Goal: Task Accomplishment & Management: Use online tool/utility

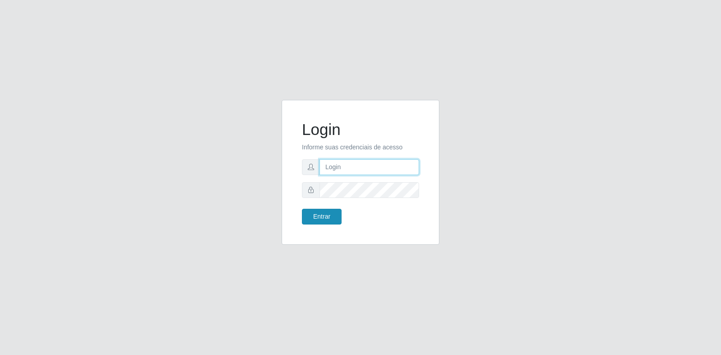
type input "[EMAIL_ADDRESS][PERSON_NAME][DOMAIN_NAME]"
click at [328, 217] on button "Entrar" at bounding box center [322, 217] width 40 height 16
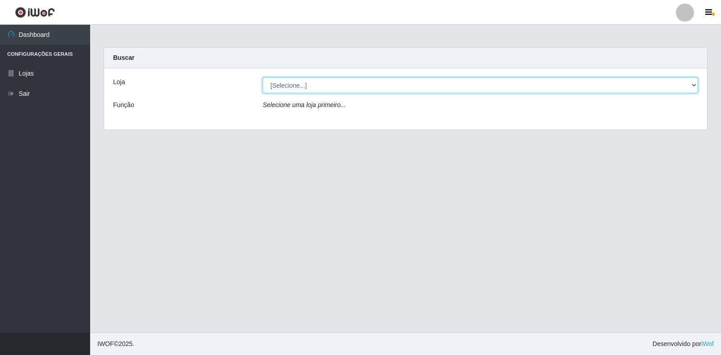
click at [297, 83] on select "[Selecione...] Atacado Vem - Loja 30 Laranjeiras Velha" at bounding box center [480, 85] width 435 height 16
select select "495"
click at [263, 77] on select "[Selecione...] Atacado Vem - Loja 30 Laranjeiras Velha" at bounding box center [480, 85] width 435 height 16
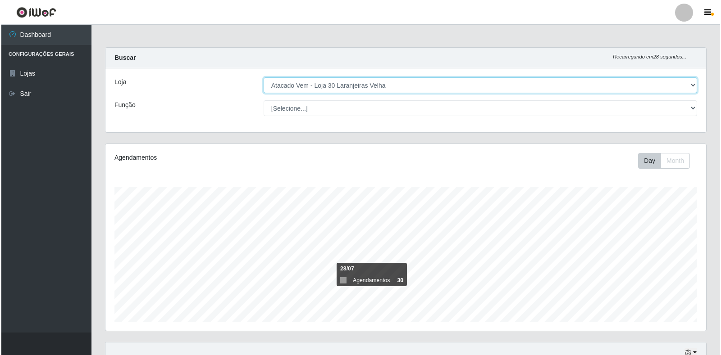
scroll to position [163, 0]
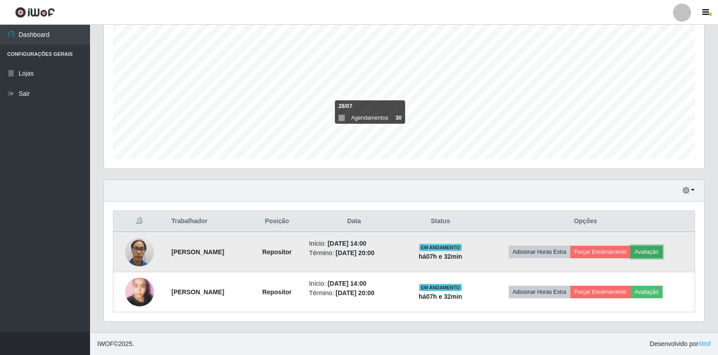
click at [662, 252] on button "Avaliação" at bounding box center [647, 252] width 32 height 13
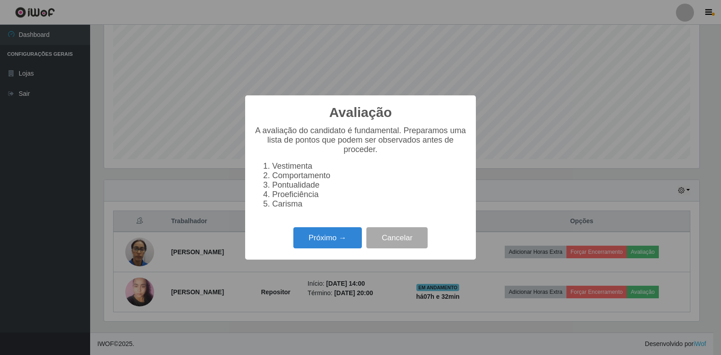
scroll to position [187, 595]
click at [342, 243] on button "Próximo →" at bounding box center [327, 237] width 68 height 21
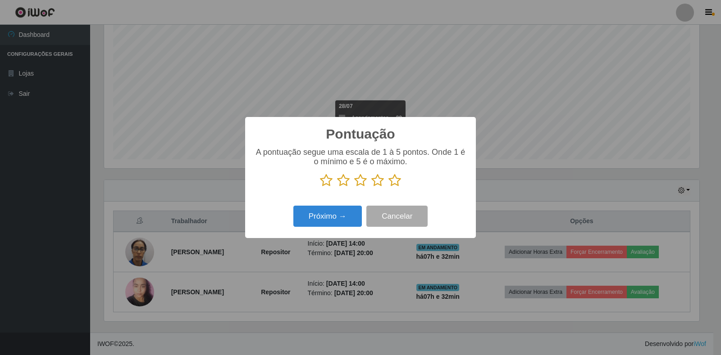
scroll to position [450149, 449741]
click at [395, 181] on icon at bounding box center [394, 181] width 13 height 14
click at [388, 187] on input "radio" at bounding box center [388, 187] width 0 height 0
click at [346, 217] on button "Próximo →" at bounding box center [327, 216] width 68 height 21
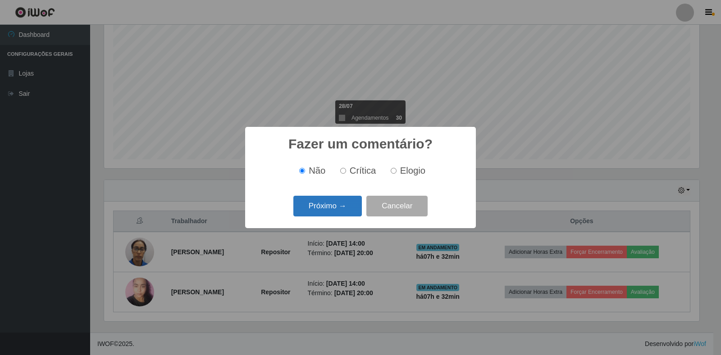
click at [345, 210] on button "Próximo →" at bounding box center [327, 206] width 68 height 21
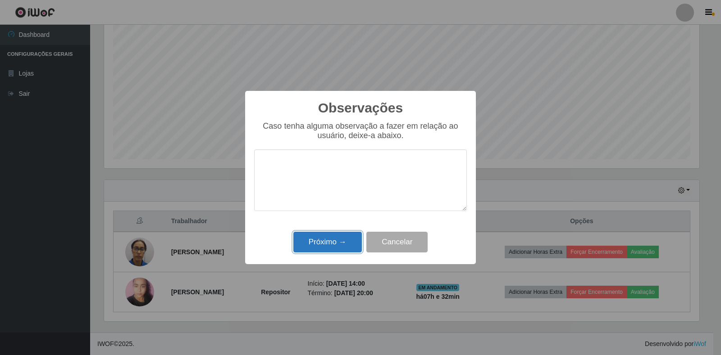
click at [344, 236] on button "Próximo →" at bounding box center [327, 242] width 68 height 21
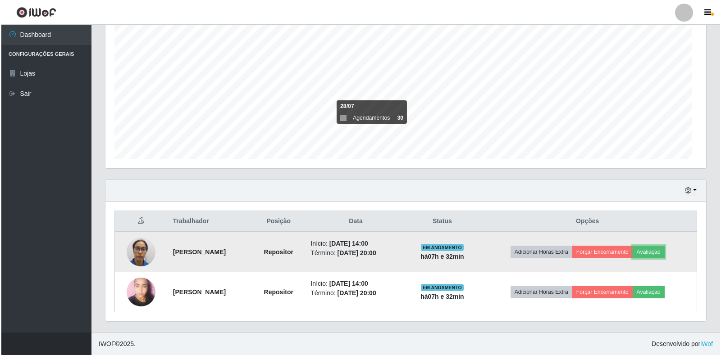
scroll to position [187, 600]
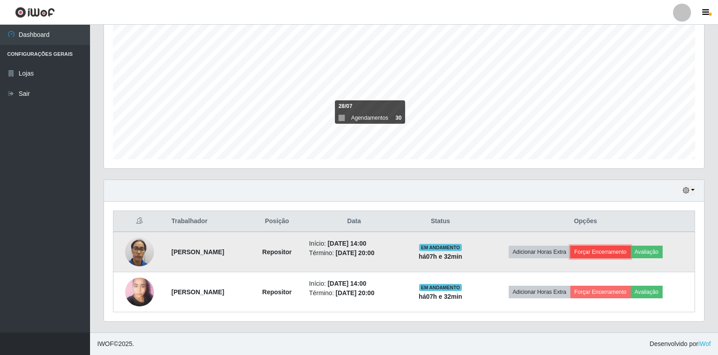
click at [614, 251] on button "Forçar Encerramento" at bounding box center [601, 252] width 60 height 13
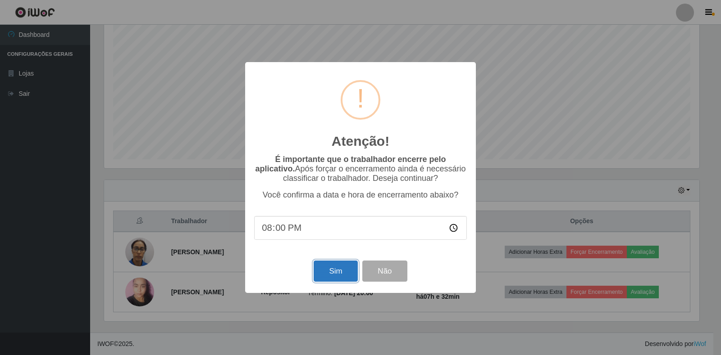
click at [331, 273] on button "Sim" at bounding box center [335, 271] width 44 height 21
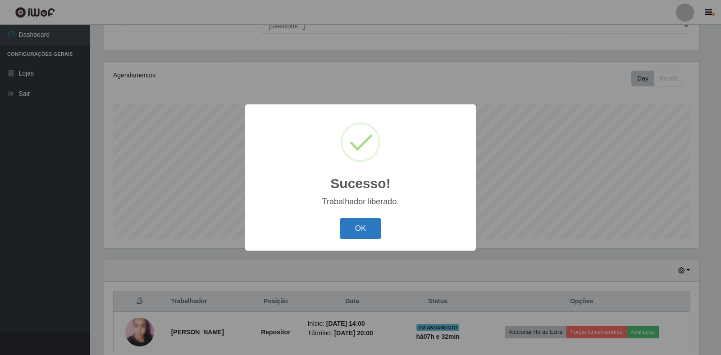
click at [373, 227] on button "OK" at bounding box center [361, 228] width 42 height 21
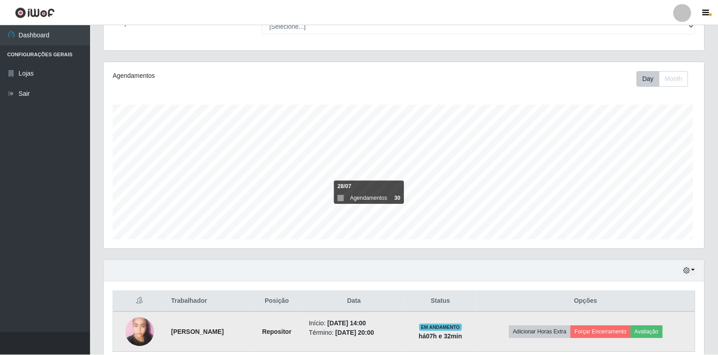
scroll to position [187, 600]
click at [658, 332] on button "Avaliação" at bounding box center [647, 332] width 32 height 13
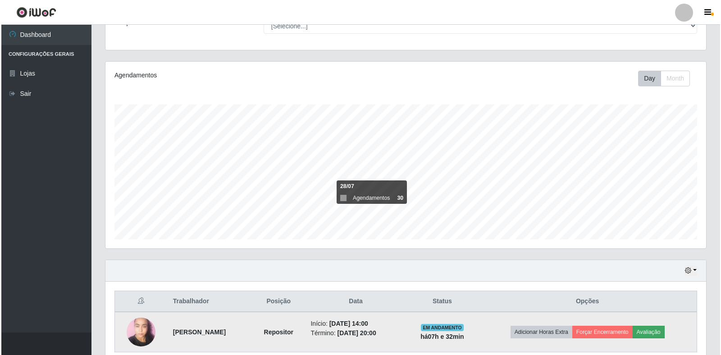
scroll to position [187, 595]
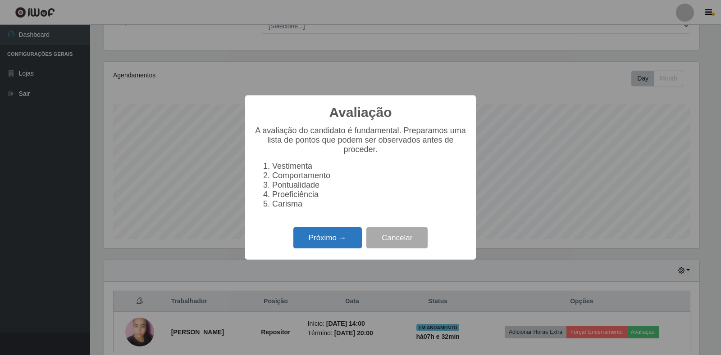
click at [337, 245] on button "Próximo →" at bounding box center [327, 237] width 68 height 21
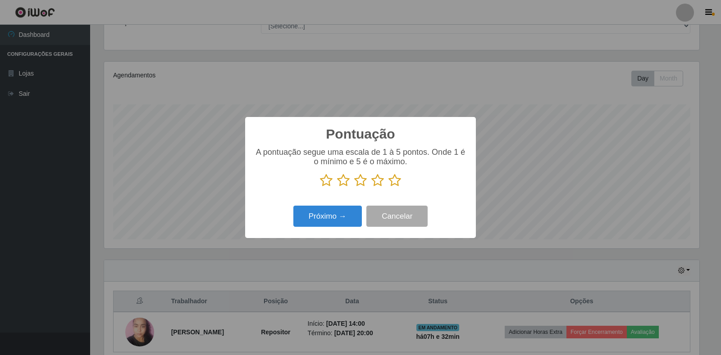
click at [391, 181] on icon at bounding box center [394, 181] width 13 height 14
click at [388, 187] on input "radio" at bounding box center [388, 187] width 0 height 0
click at [349, 217] on button "Próximo →" at bounding box center [327, 216] width 68 height 21
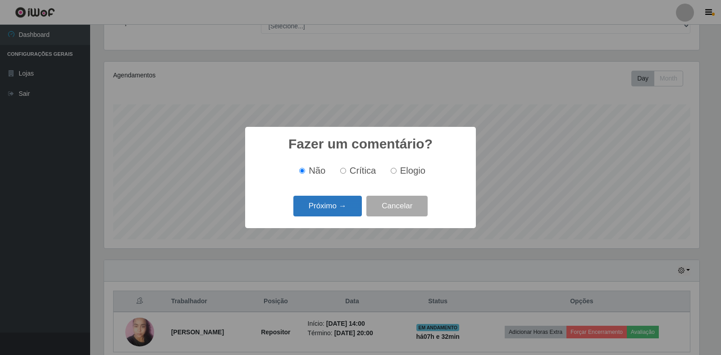
click at [335, 202] on button "Próximo →" at bounding box center [327, 206] width 68 height 21
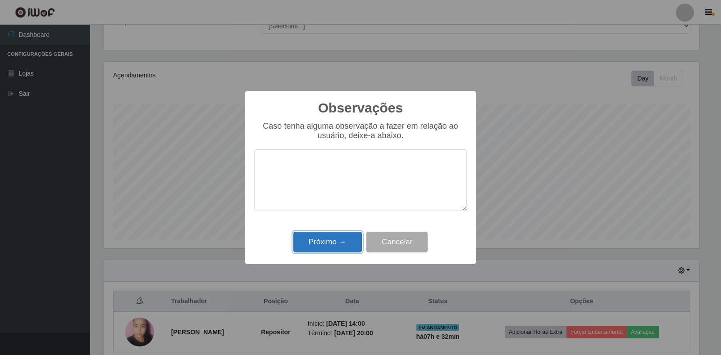
click at [324, 250] on button "Próximo →" at bounding box center [327, 242] width 68 height 21
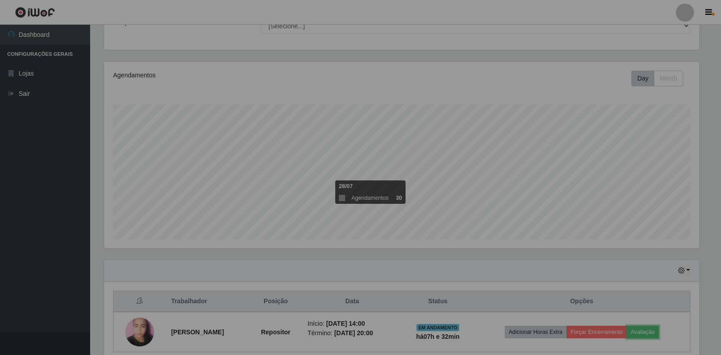
scroll to position [187, 600]
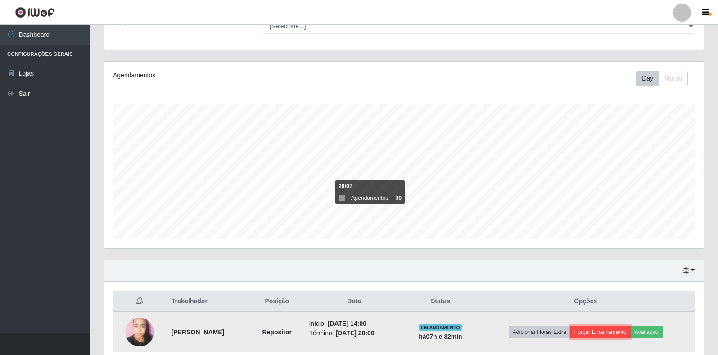
click at [618, 331] on button "Forçar Encerramento" at bounding box center [601, 332] width 60 height 13
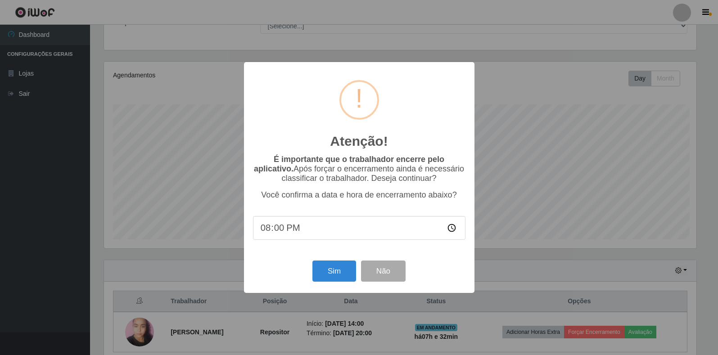
scroll to position [187, 595]
click at [341, 276] on button "Sim" at bounding box center [335, 271] width 44 height 21
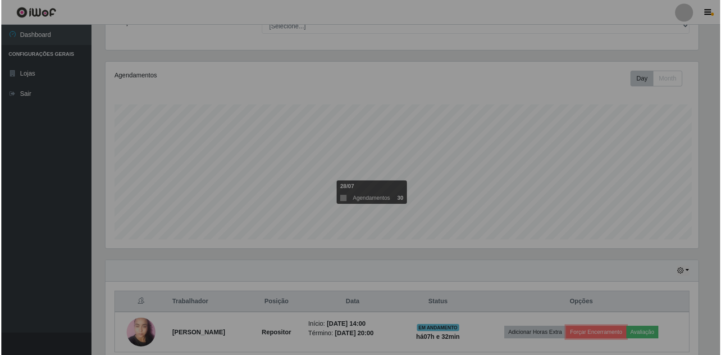
scroll to position [0, 0]
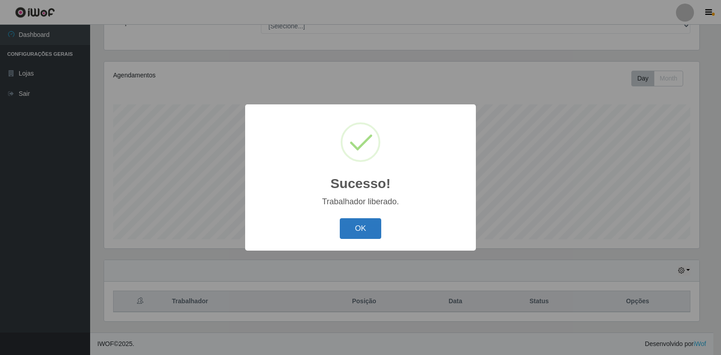
click at [368, 225] on button "OK" at bounding box center [361, 228] width 42 height 21
